Goal: Task Accomplishment & Management: Use online tool/utility

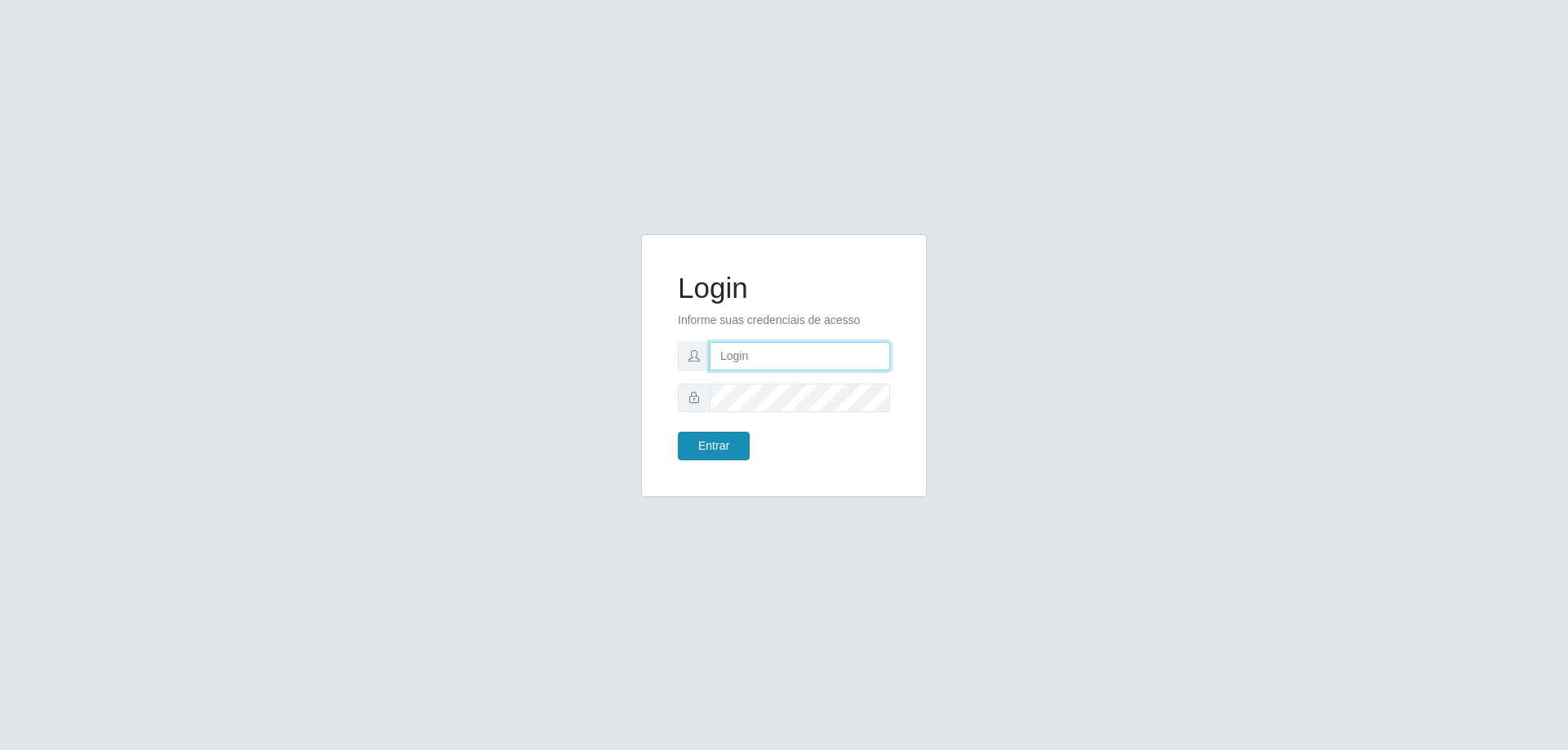
type input "[EMAIL_ADDRESS][DOMAIN_NAME]"
click at [705, 442] on button "Entrar" at bounding box center [714, 445] width 72 height 29
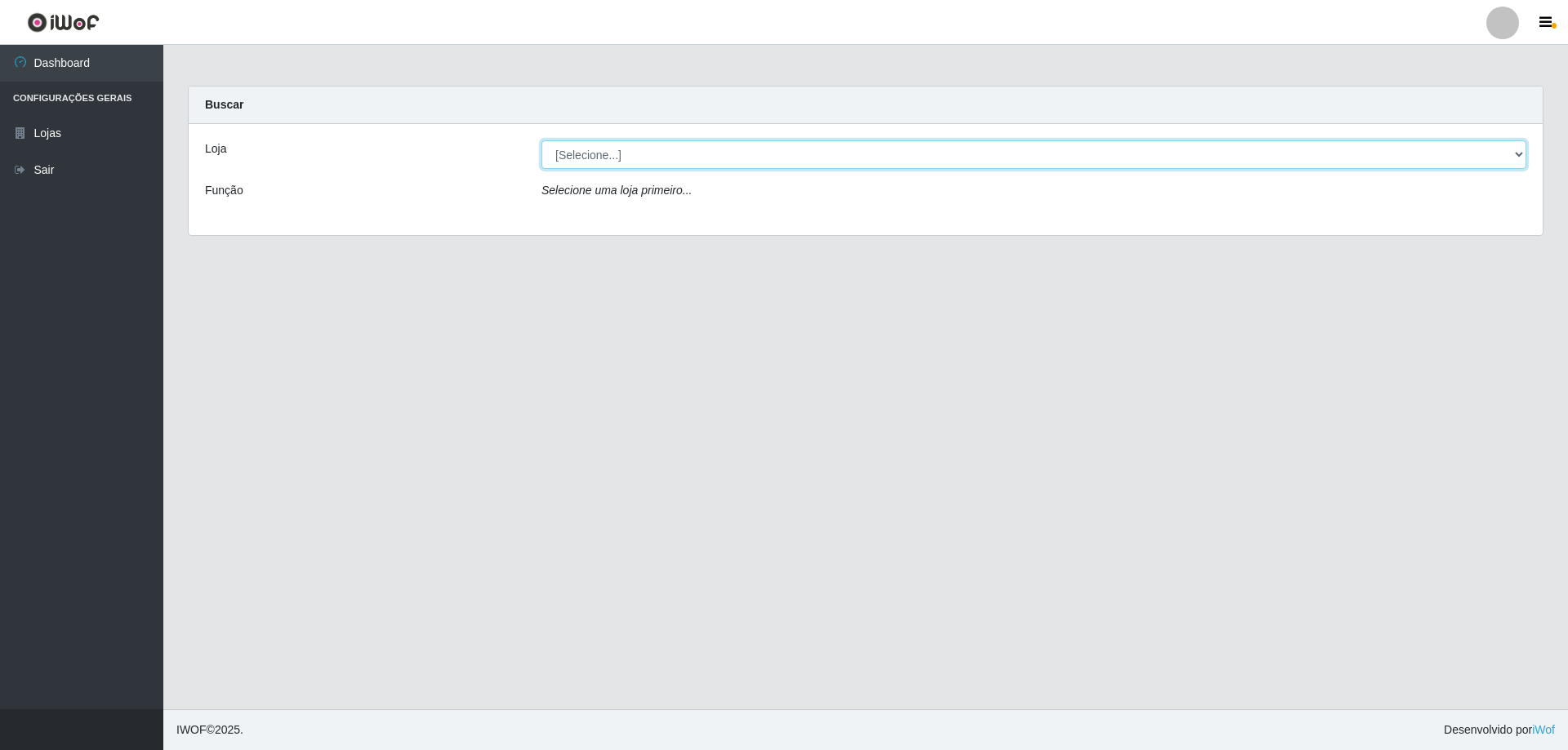
click at [1514, 156] on select "[Selecione...] SuperShow Bis - [GEOGRAPHIC_DATA]" at bounding box center [1033, 154] width 985 height 29
select select "59"
click at [542, 140] on select "[Selecione...] SuperShow Bis - [GEOGRAPHIC_DATA]" at bounding box center [1033, 154] width 985 height 29
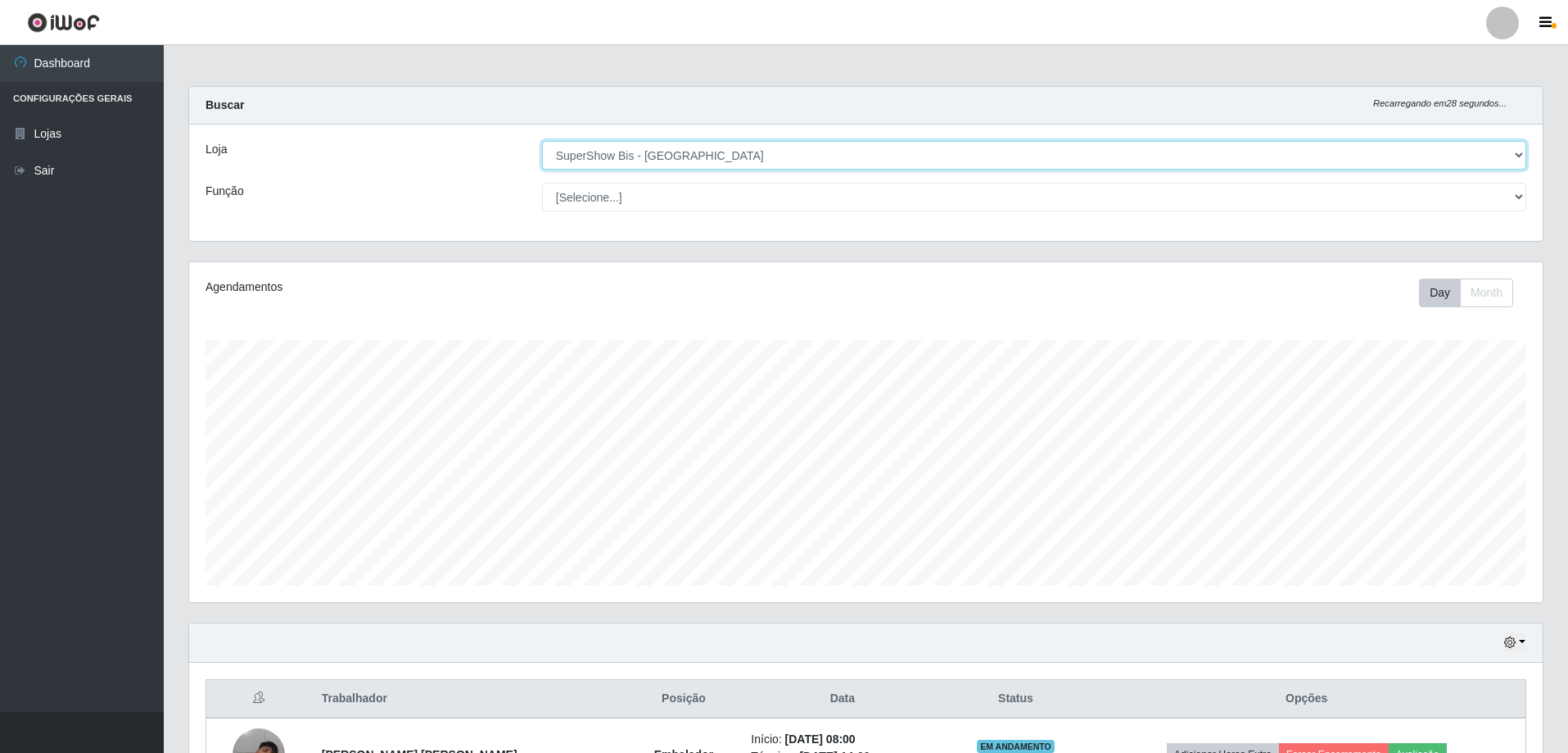
scroll to position [190, 0]
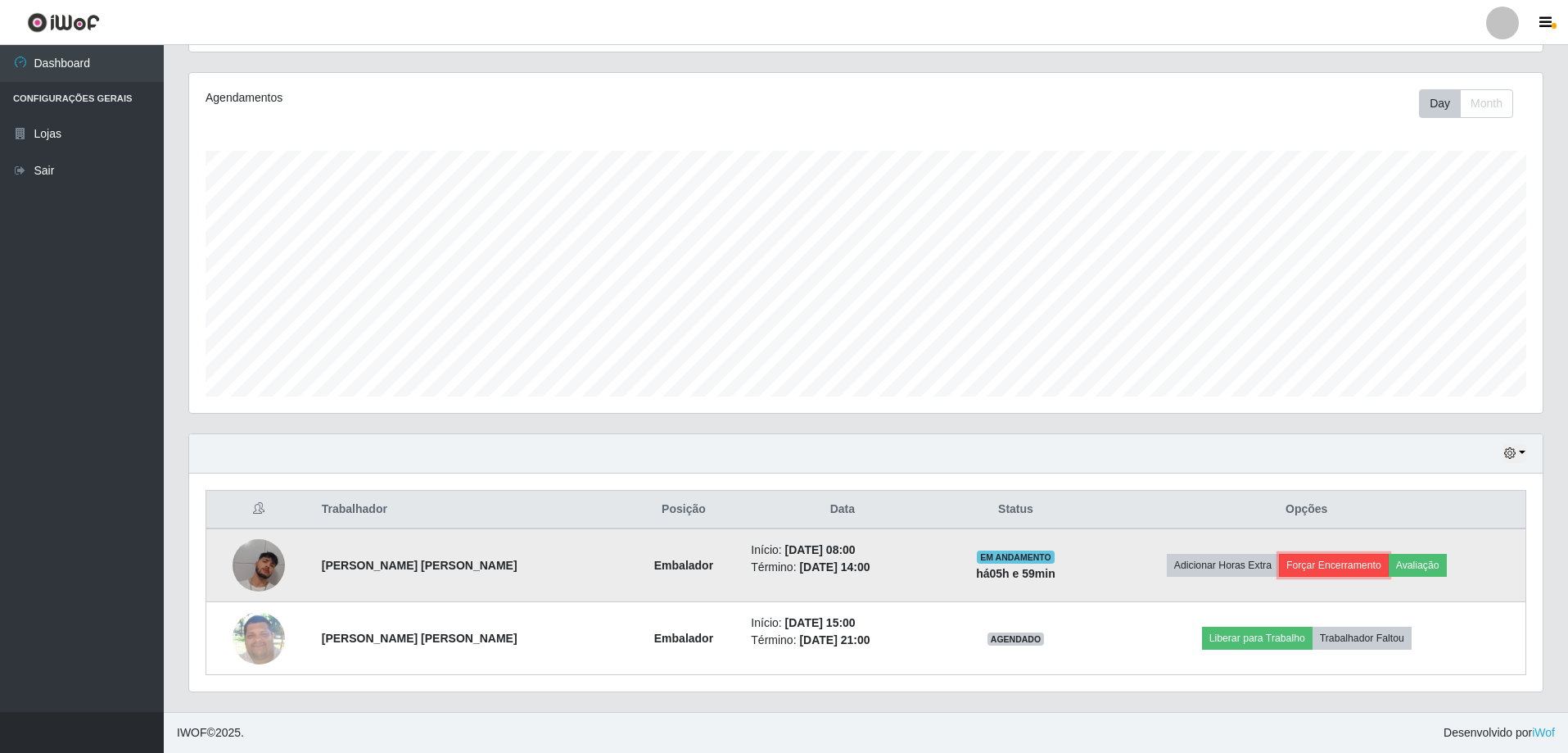
click at [1329, 562] on button "Forçar Encerramento" at bounding box center [1334, 565] width 110 height 23
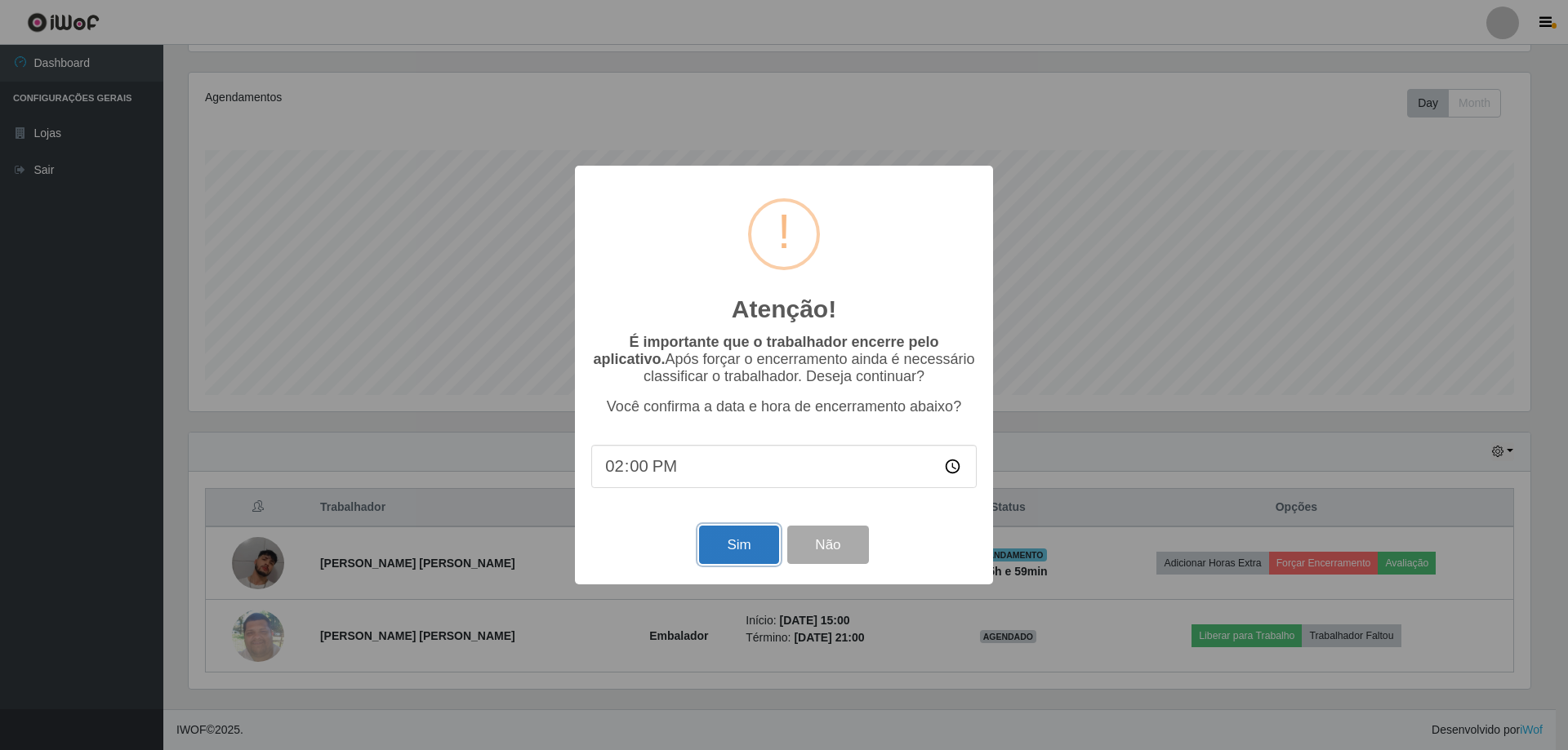
click at [728, 545] on button "Sim" at bounding box center [738, 545] width 79 height 38
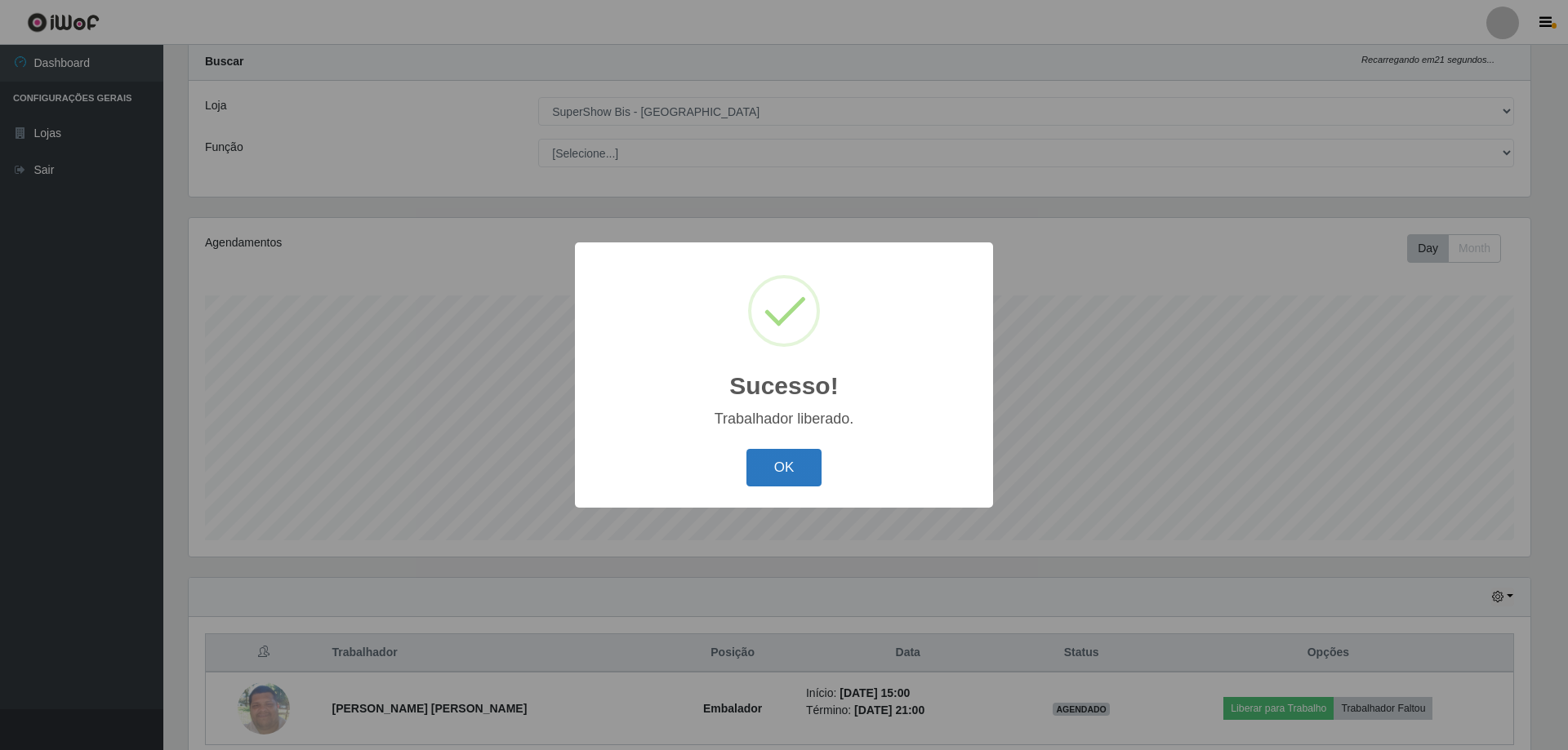
click at [774, 471] on button "OK" at bounding box center [784, 468] width 76 height 38
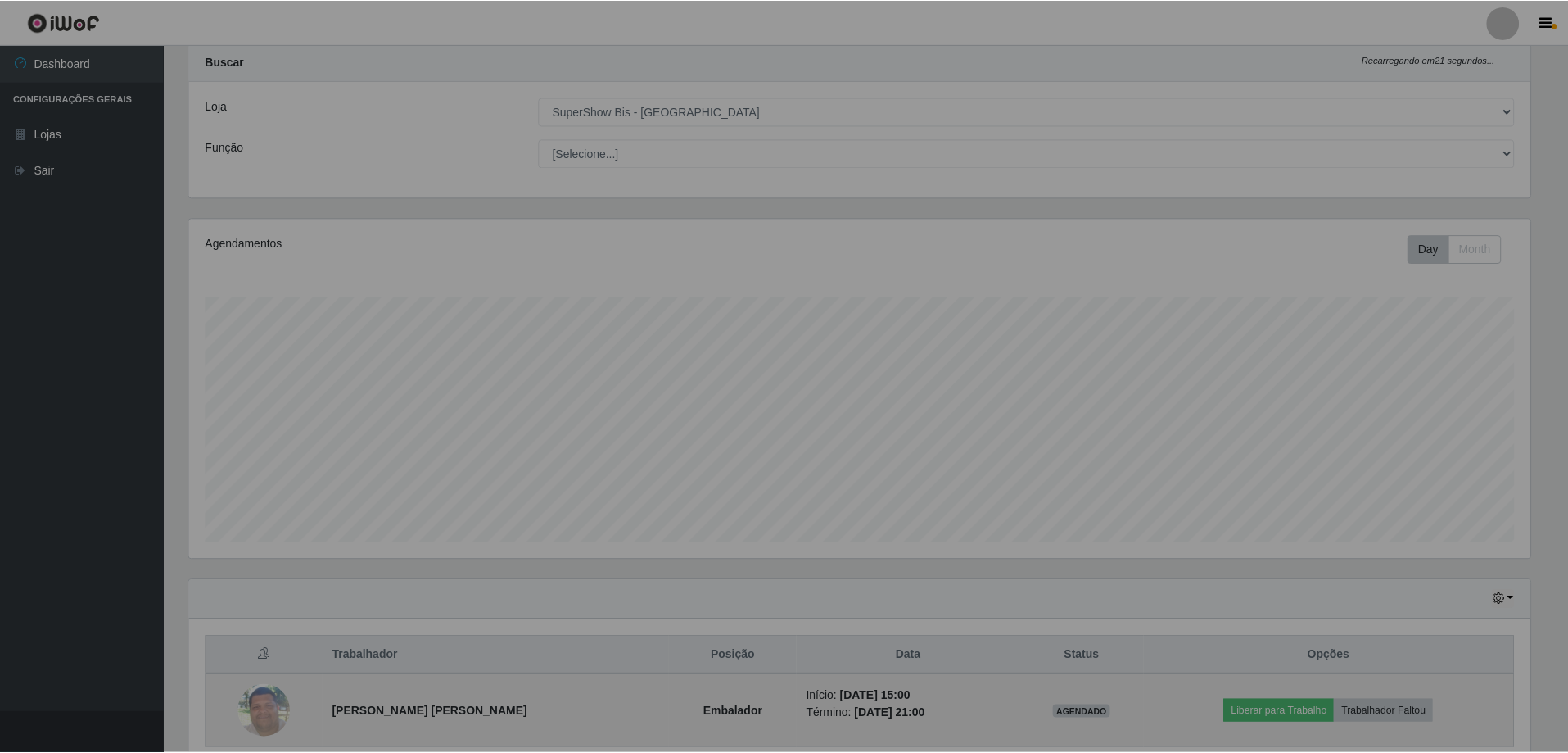
scroll to position [340, 1354]
